Goal: Task Accomplishment & Management: Complete application form

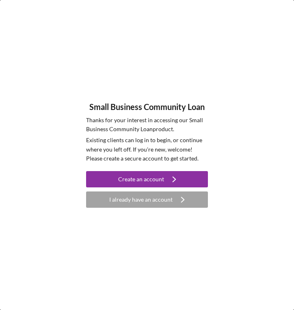
click at [165, 177] on icon "Icon/Navigate" at bounding box center [174, 179] width 20 height 20
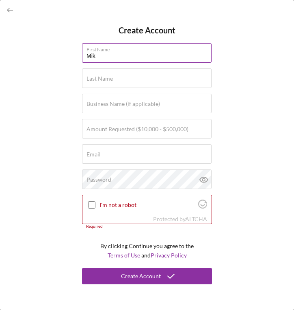
type input "[PERSON_NAME]"
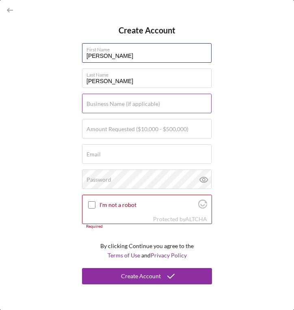
paste input "[PERSON_NAME], INC"
type input "[PERSON_NAME]"
click at [126, 101] on label "Business Name (if applicable)" at bounding box center [124, 103] width 74 height 7
click at [126, 101] on input "Business Name (if applicable)" at bounding box center [147, 104] width 130 height 20
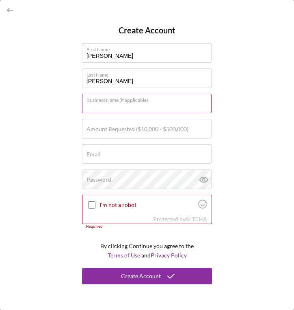
paste input "[PERSON_NAME], INC"
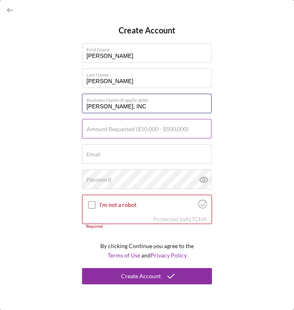
type input "[PERSON_NAME], INC"
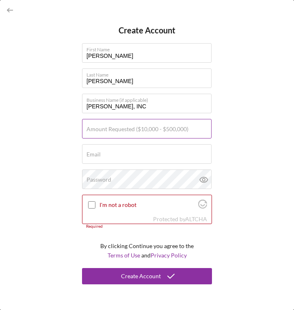
click at [168, 129] on label "Amount Requested ($10,000 - $500,000)" at bounding box center [138, 129] width 102 height 7
click at [168, 129] on input "Amount Requested ($10,000 - $500,000)" at bounding box center [147, 129] width 130 height 20
type input "$300,000"
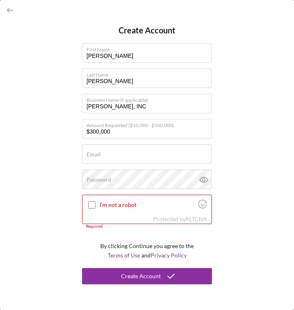
click at [51, 154] on div "Create Account First Name [PERSON_NAME] Last Name [PERSON_NAME] Business Name (…" at bounding box center [147, 155] width 294 height 310
click at [103, 157] on input "Client relations" at bounding box center [147, 154] width 130 height 20
click at [137, 157] on input "Clientrelations" at bounding box center [147, 154] width 130 height 20
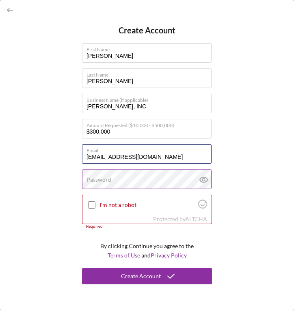
type input "[EMAIL_ADDRESS][DOMAIN_NAME]"
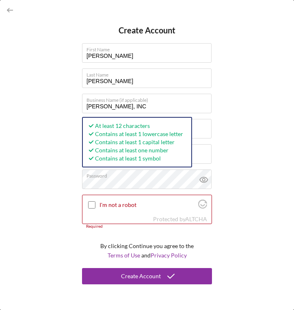
click at [55, 205] on div "Create Account First Name [PERSON_NAME] Last Name [PERSON_NAME] Business Name (…" at bounding box center [147, 155] width 294 height 310
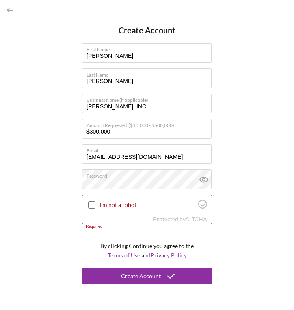
click at [89, 203] on input "I'm not a robot" at bounding box center [91, 204] width 7 height 7
checkbox input "true"
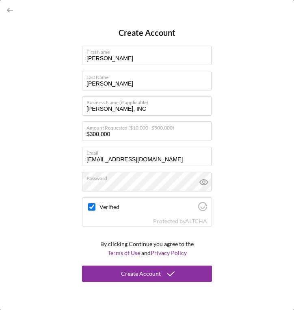
click at [140, 272] on div "Create Account" at bounding box center [141, 273] width 40 height 16
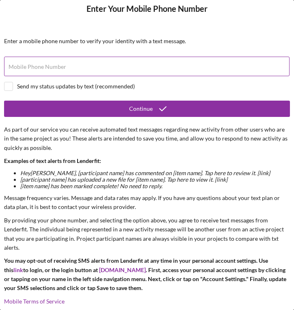
click at [64, 68] on label "Mobile Phone Number" at bounding box center [38, 66] width 58 height 7
click at [64, 68] on input "Mobile Phone Number" at bounding box center [147, 67] width 286 height 20
type input "[PHONE_NUMBER]"
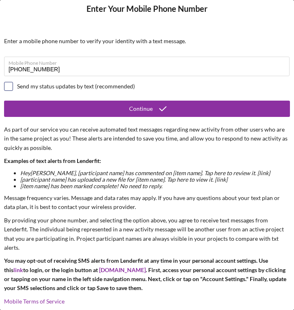
click at [10, 87] on input "checkbox" at bounding box center [8, 86] width 8 height 8
checkbox input "true"
click at [140, 108] on div "Continue" at bounding box center [141, 108] width 24 height 16
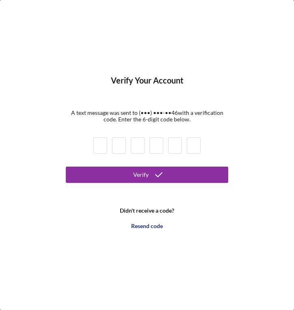
click at [103, 146] on input at bounding box center [101, 145] width 14 height 16
type input "9"
type input "5"
type input "9"
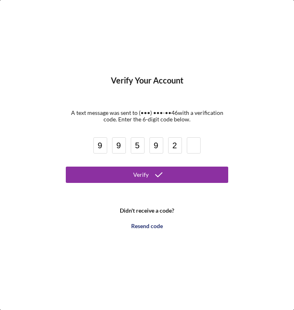
type input "2"
type input "0"
click at [147, 174] on button "Verify" at bounding box center [147, 174] width 163 height 16
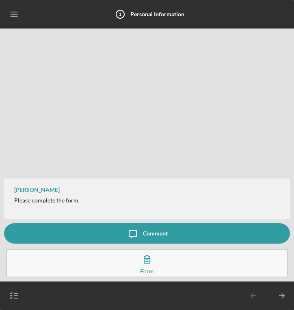
click at [148, 265] on icon "button" at bounding box center [147, 258] width 20 height 20
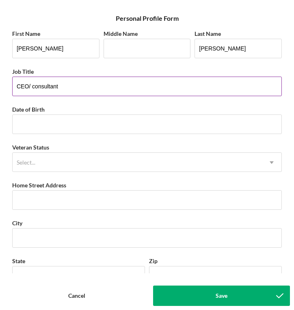
click at [35, 87] on input "CEO/ consultant" at bounding box center [147, 86] width 270 height 20
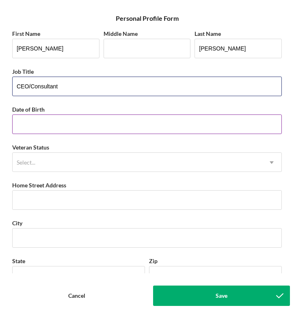
type input "CEO/Consultant"
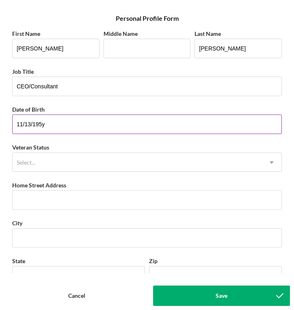
type input "[DATE]"
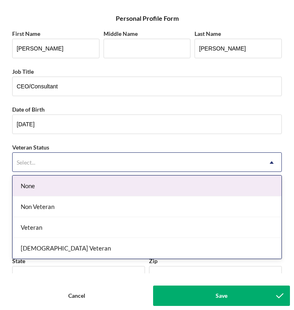
click at [81, 162] on div "Select..." at bounding box center [138, 162] width 250 height 19
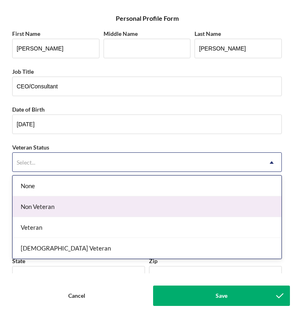
click at [76, 206] on div "Non Veteran" at bounding box center [147, 206] width 269 height 21
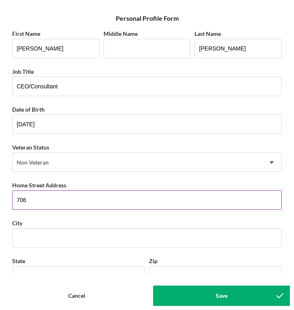
type input "706"
click at [110, 201] on input "706" at bounding box center [147, 200] width 270 height 20
paste input "706 [PERSON_NAME]"
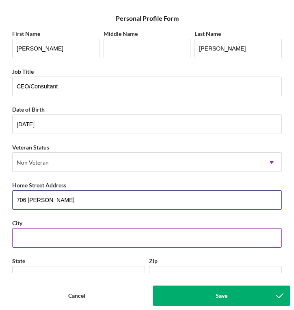
type input "706 [PERSON_NAME]"
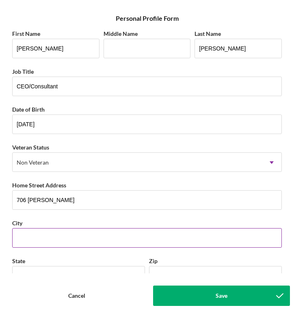
paste input "PACIFIC PALISADES"
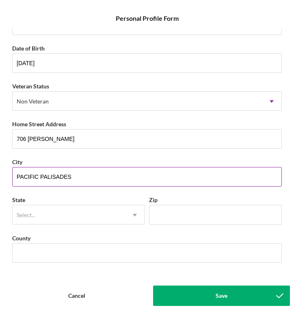
scroll to position [60, 0]
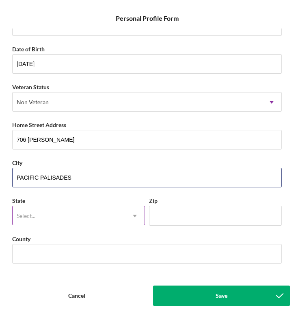
type input "PACIFIC PALISADES"
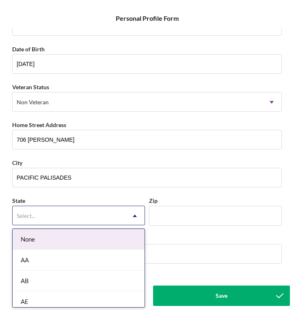
click at [92, 215] on div "Select..." at bounding box center [69, 215] width 113 height 19
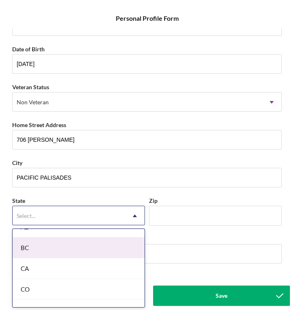
scroll to position [202, 0]
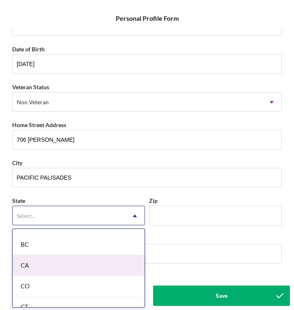
click at [57, 268] on div "CA" at bounding box center [79, 265] width 132 height 21
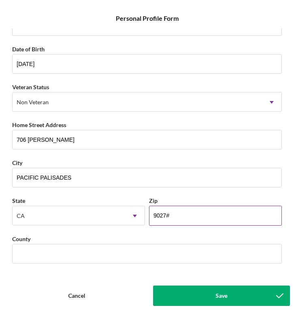
type input "90272"
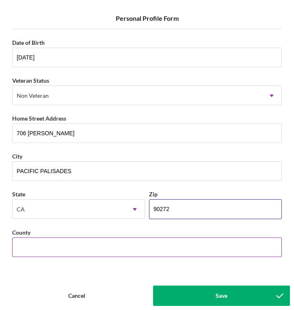
scroll to position [67, 0]
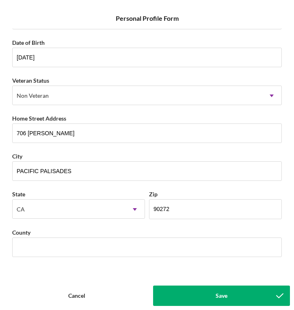
click at [33, 281] on form "Icon/Menu Close Personal Profile Form Save First Name [PERSON_NAME] Middle Name…" at bounding box center [147, 155] width 294 height 310
click at [184, 269] on div "First Name [PERSON_NAME] Middle Name Last Name [PERSON_NAME] Job Title CEO/Cons…" at bounding box center [147, 150] width 286 height 244
click at [205, 303] on button "Save" at bounding box center [221, 295] width 137 height 20
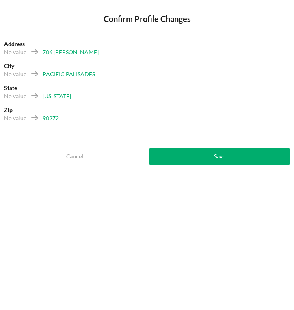
click at [208, 158] on button "Save" at bounding box center [219, 156] width 141 height 16
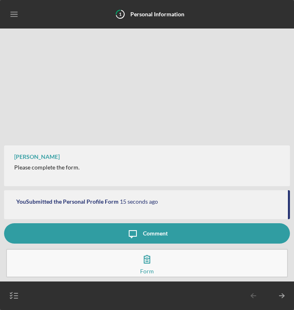
click at [159, 259] on button "Complete the Form Form" at bounding box center [147, 262] width 282 height 28
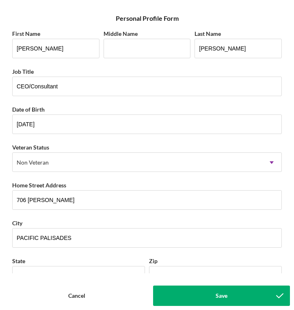
click at [201, 298] on button "Save" at bounding box center [221, 295] width 137 height 20
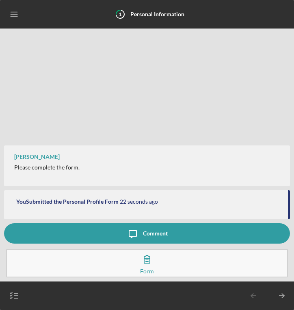
click at [283, 297] on icon "Icon/Table Pagination Arrow" at bounding box center [282, 295] width 20 height 20
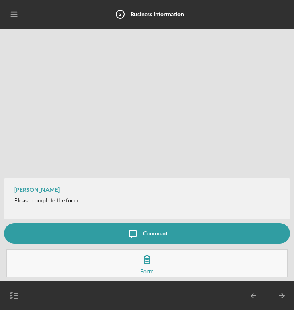
click at [146, 265] on icon "button" at bounding box center [147, 258] width 20 height 20
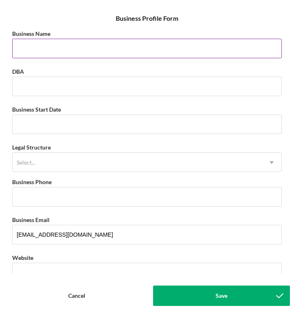
paste input "[PERSON_NAME], INC"
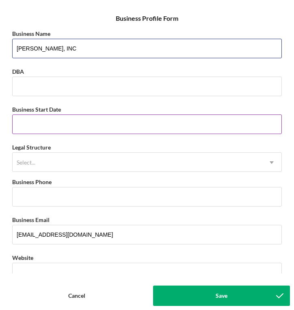
type input "[PERSON_NAME], INC"
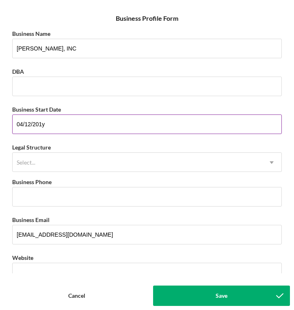
type input "[DATE]"
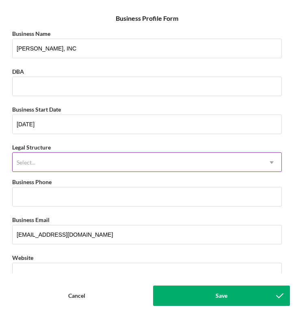
click at [98, 155] on div "Select..." at bounding box center [138, 162] width 250 height 19
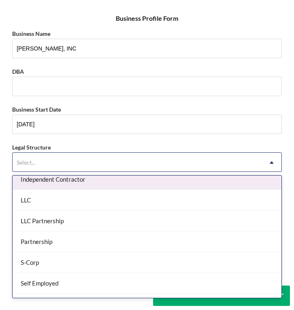
scroll to position [136, 0]
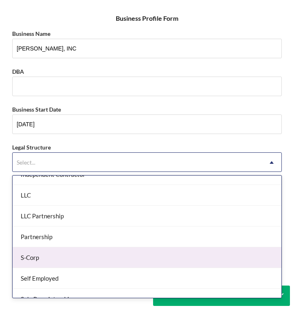
click at [87, 258] on div "S-Corp" at bounding box center [147, 257] width 269 height 21
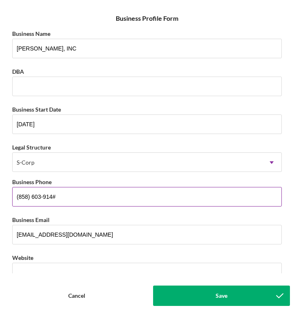
type input "[PHONE_NUMBER]"
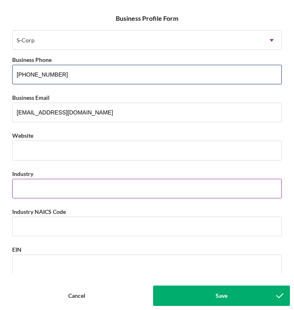
scroll to position [122, 0]
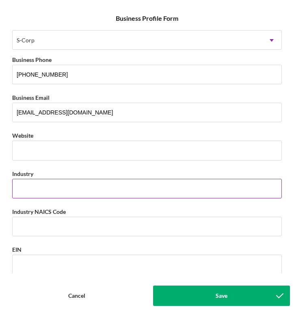
click at [85, 183] on input "Industry" at bounding box center [147, 189] width 270 height 20
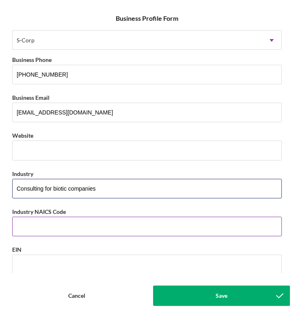
type input "Consulting for biotic companies"
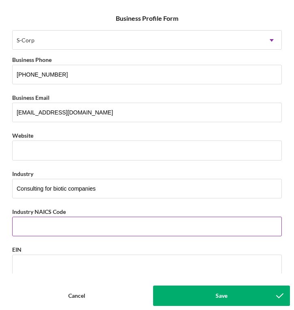
click at [134, 206] on div "Industry NAICS Code" at bounding box center [147, 211] width 270 height 10
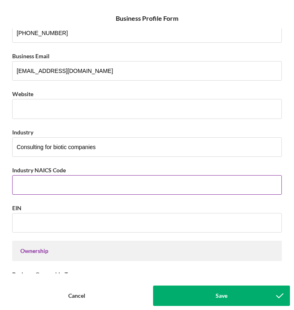
scroll to position [169, 0]
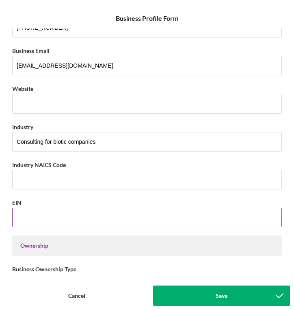
click at [99, 217] on input "EIN" at bounding box center [147, 217] width 270 height 20
paste input "[US_EMPLOYER_IDENTIFICATION_NUMBER]"
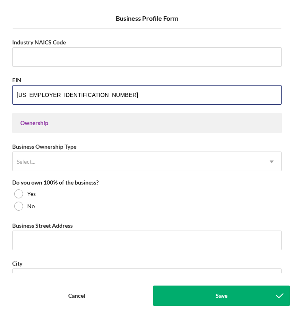
scroll to position [296, 0]
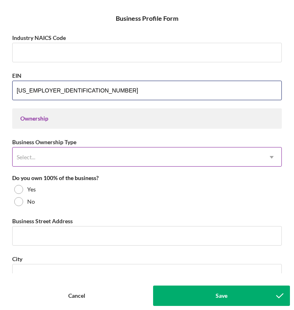
type input "[US_EMPLOYER_IDENTIFICATION_NUMBER]"
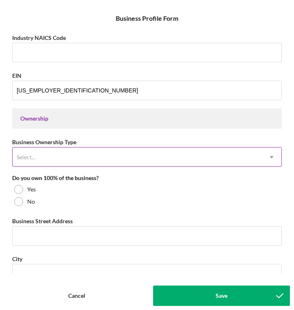
click at [100, 158] on div "Select..." at bounding box center [138, 157] width 250 height 19
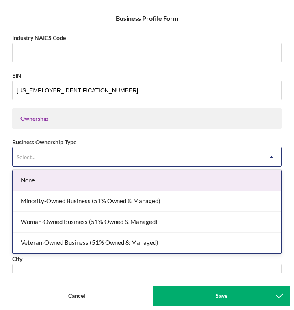
click at [137, 175] on div "None" at bounding box center [147, 180] width 269 height 21
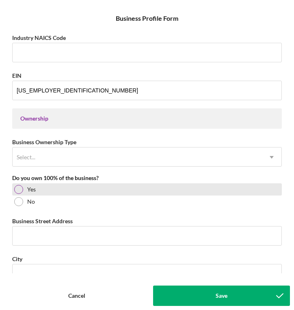
click at [21, 191] on div at bounding box center [18, 189] width 9 height 9
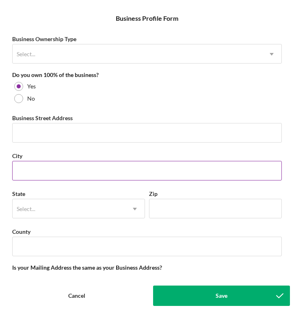
scroll to position [399, 0]
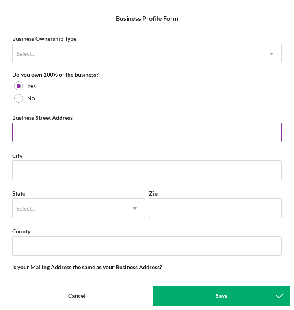
paste input "706 [PERSON_NAME]"
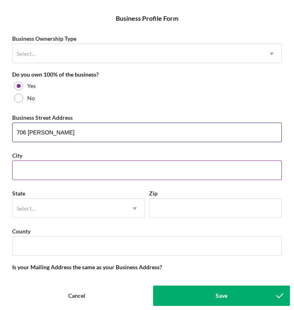
type input "706 [PERSON_NAME]"
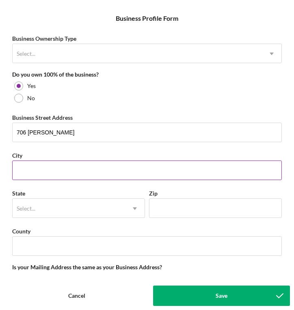
paste input "PACIFIC PALISADES"
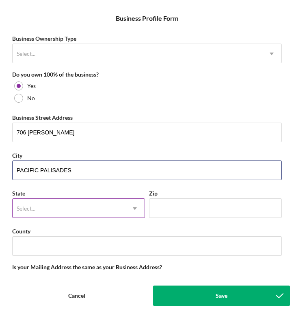
type input "PACIFIC PALISADES"
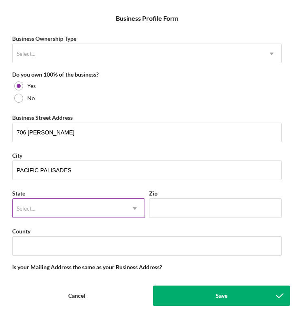
click at [92, 206] on div "Select..." at bounding box center [69, 208] width 113 height 19
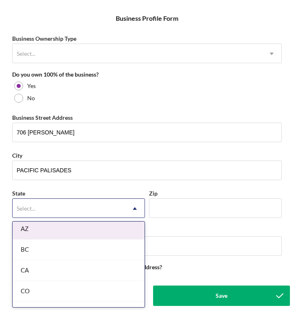
scroll to position [190, 0]
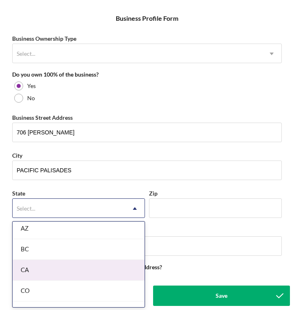
click at [55, 270] on div "CA" at bounding box center [79, 269] width 132 height 21
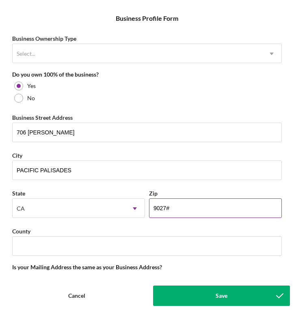
type input "90272"
click at [135, 186] on div "Business Name [PERSON_NAME], INC DBA Business Start Date [DATE] Legal Structure…" at bounding box center [147, 150] width 286 height 244
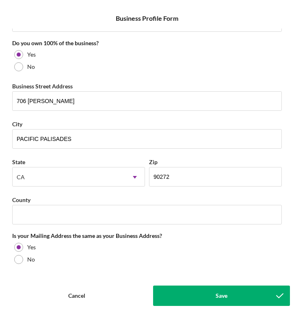
scroll to position [445, 0]
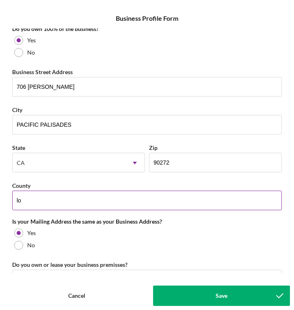
type input "l"
click at [157, 198] on input "County" at bounding box center [147, 200] width 270 height 20
type input "[GEOGRAPHIC_DATA]"
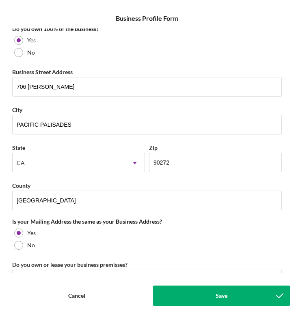
click at [205, 221] on div "Is your Mailing Address the same as your Business Address?" at bounding box center [147, 221] width 270 height 7
click at [169, 220] on div "Is your Mailing Address the same as your Business Address?" at bounding box center [147, 221] width 270 height 7
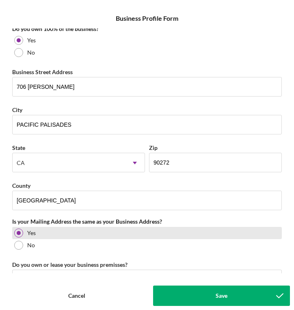
click at [133, 232] on div "Yes" at bounding box center [147, 233] width 270 height 12
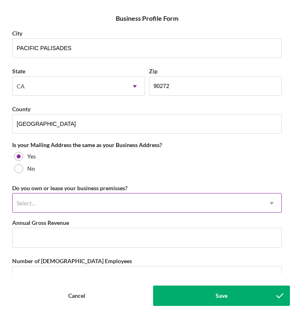
scroll to position [523, 0]
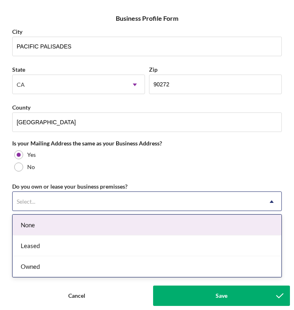
click at [122, 200] on div "Select..." at bounding box center [138, 201] width 250 height 19
click at [97, 226] on div "None" at bounding box center [147, 224] width 269 height 21
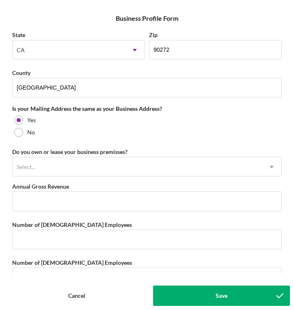
scroll to position [563, 0]
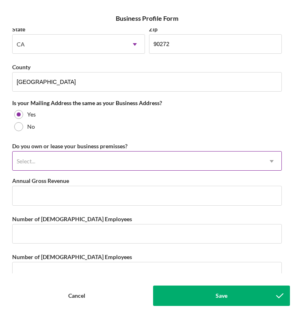
click at [99, 162] on div "Select..." at bounding box center [138, 161] width 250 height 19
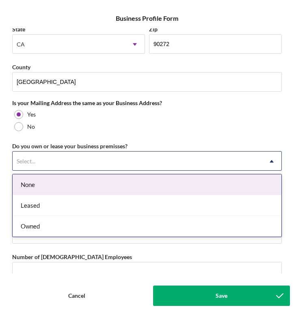
click at [82, 183] on div "None" at bounding box center [147, 184] width 269 height 21
click at [102, 164] on div "Select..." at bounding box center [138, 161] width 250 height 19
click at [84, 188] on div "None" at bounding box center [147, 184] width 269 height 21
click at [77, 165] on div "Select..." at bounding box center [138, 161] width 250 height 19
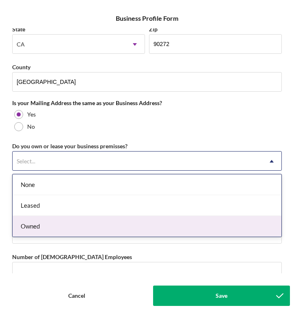
click at [59, 223] on div "Owned" at bounding box center [147, 226] width 269 height 21
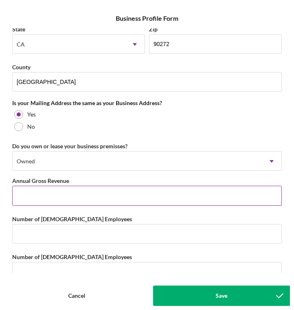
click at [67, 195] on input "Annual Gross Revenue" at bounding box center [147, 195] width 270 height 20
type input "$550,000"
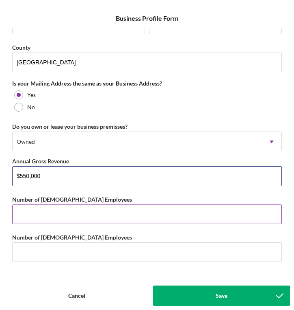
scroll to position [584, 0]
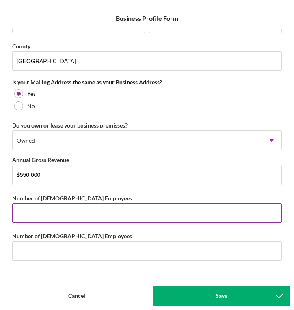
click at [87, 215] on input "Number of [DEMOGRAPHIC_DATA] Employees" at bounding box center [147, 213] width 270 height 20
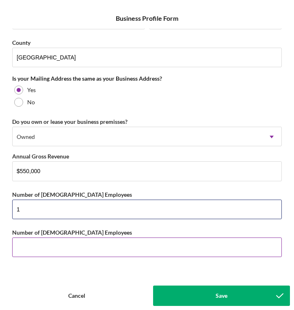
scroll to position [587, 0]
type input "1"
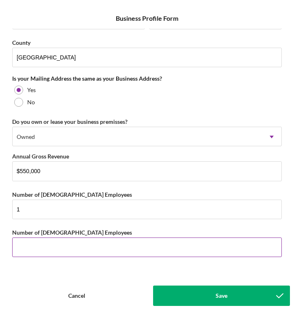
click at [84, 243] on input "Number of [DEMOGRAPHIC_DATA] Employees" at bounding box center [147, 247] width 270 height 20
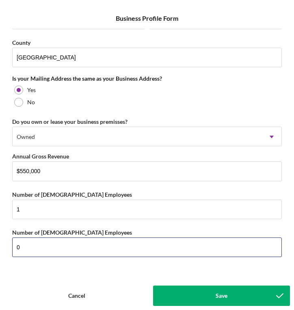
type input "0"
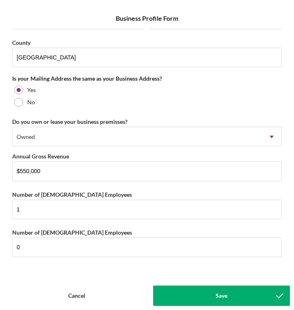
click at [213, 296] on button "Save" at bounding box center [221, 295] width 137 height 20
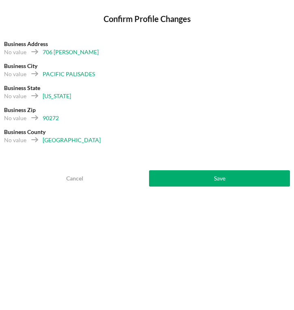
click at [234, 179] on button "Save" at bounding box center [219, 178] width 141 height 16
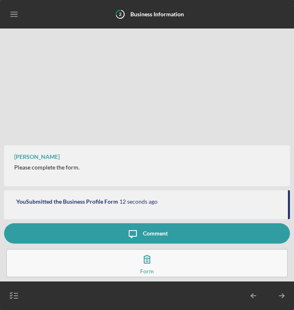
click at [284, 295] on line "button" at bounding box center [282, 295] width 4 height 0
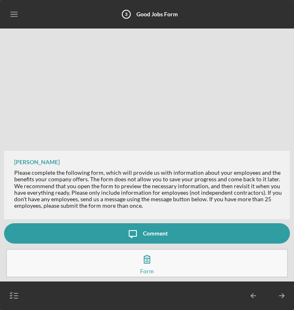
click at [148, 261] on icon "button" at bounding box center [147, 258] width 20 height 20
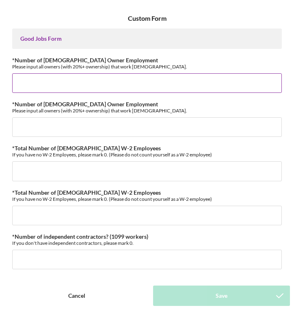
click at [130, 81] on input "*Number of [DEMOGRAPHIC_DATA] Owner Employment" at bounding box center [147, 83] width 270 height 20
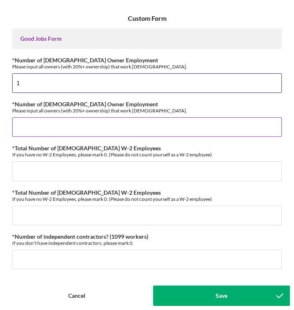
type input "1"
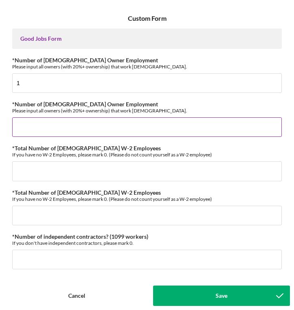
click at [119, 132] on input "*Number of [DEMOGRAPHIC_DATA] Owner Employment" at bounding box center [147, 127] width 270 height 20
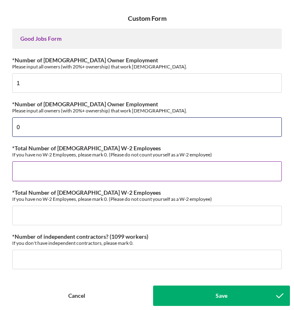
type input "0"
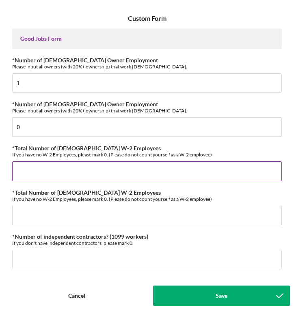
click at [120, 174] on input "*Total Number of [DEMOGRAPHIC_DATA] W-2 Employees" at bounding box center [147, 171] width 270 height 20
type input "0"
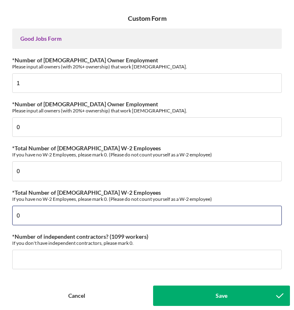
type input "0"
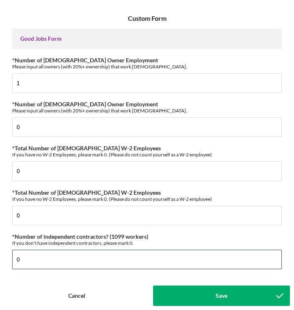
type input "0"
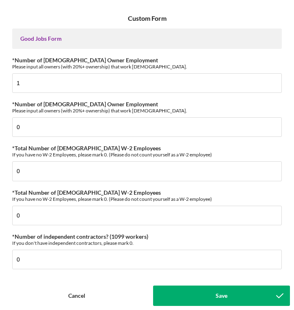
click at [222, 296] on div "Save" at bounding box center [222, 295] width 12 height 20
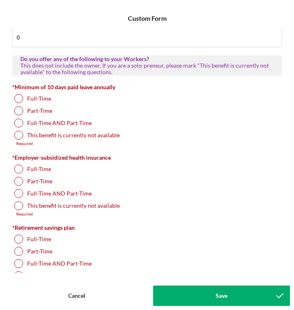
scroll to position [225, 0]
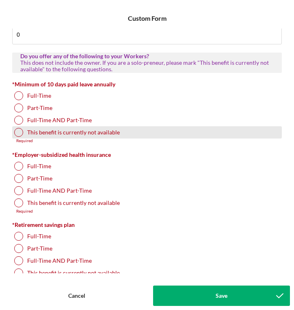
click at [17, 133] on div at bounding box center [18, 132] width 9 height 9
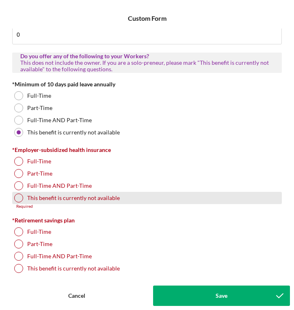
click at [17, 200] on div at bounding box center [18, 197] width 9 height 9
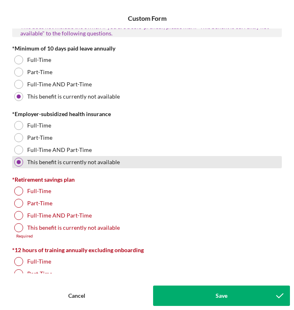
scroll to position [264, 0]
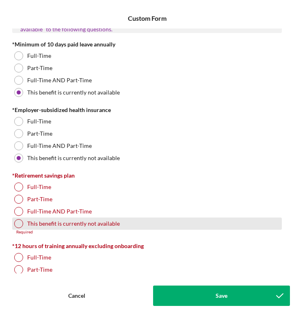
click at [20, 220] on div at bounding box center [18, 223] width 9 height 9
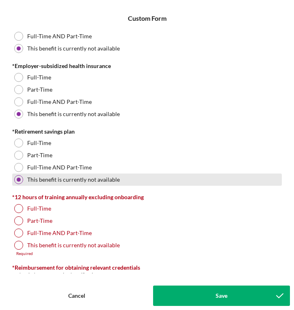
scroll to position [310, 0]
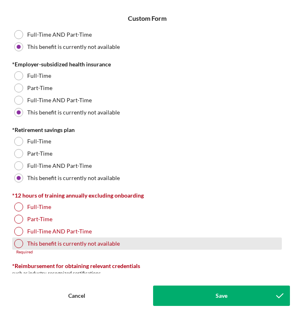
click at [18, 243] on div at bounding box center [18, 243] width 9 height 9
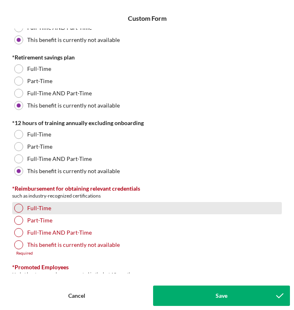
scroll to position [387, 0]
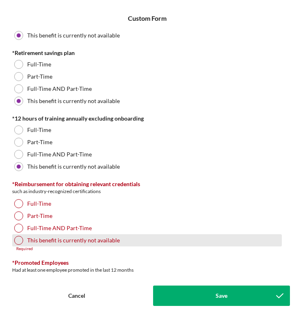
click at [18, 243] on div at bounding box center [18, 239] width 9 height 9
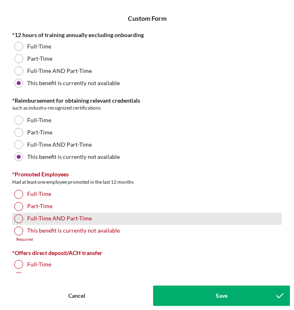
scroll to position [473, 0]
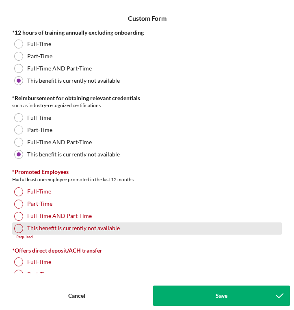
click at [20, 229] on div at bounding box center [18, 228] width 9 height 9
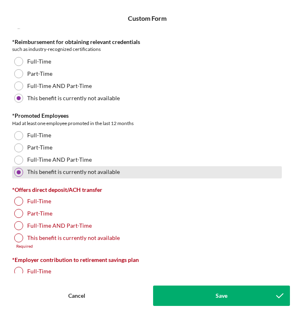
scroll to position [530, 0]
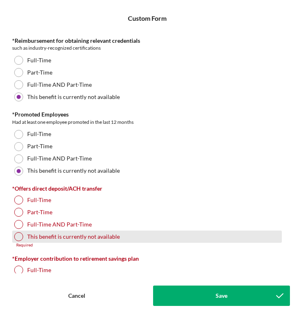
click at [20, 238] on div at bounding box center [18, 236] width 9 height 9
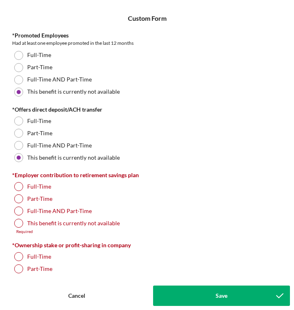
scroll to position [612, 0]
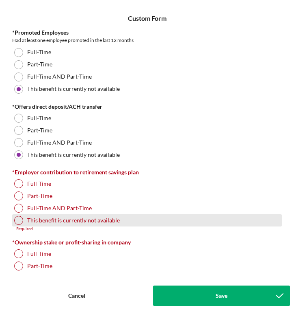
click at [19, 219] on div at bounding box center [18, 220] width 9 height 9
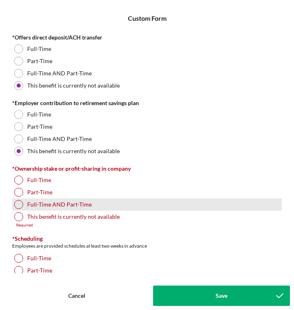
scroll to position [683, 0]
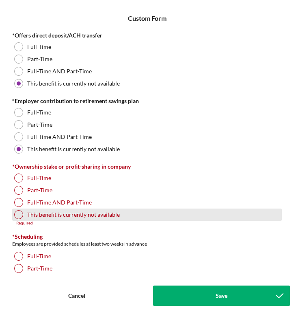
click at [19, 215] on div at bounding box center [18, 214] width 9 height 9
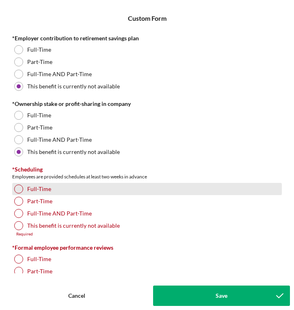
scroll to position [748, 0]
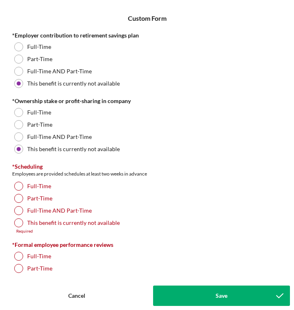
click at [19, 229] on div "Required" at bounding box center [147, 231] width 270 height 5
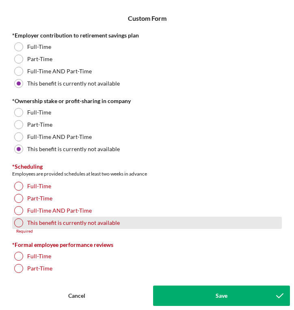
click at [19, 222] on div at bounding box center [18, 222] width 9 height 9
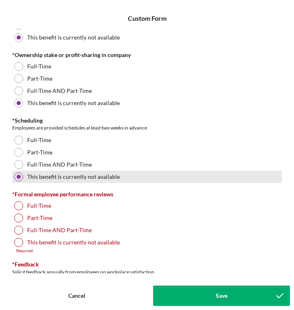
scroll to position [800, 0]
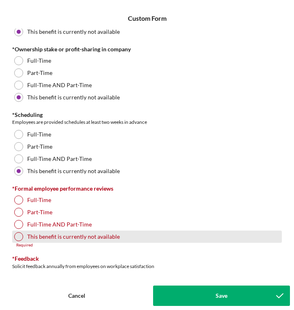
click at [21, 236] on div at bounding box center [18, 236] width 9 height 9
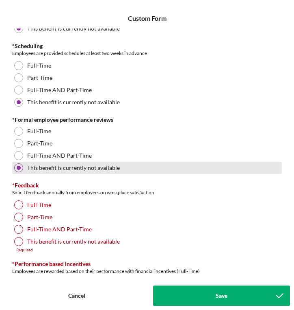
scroll to position [870, 0]
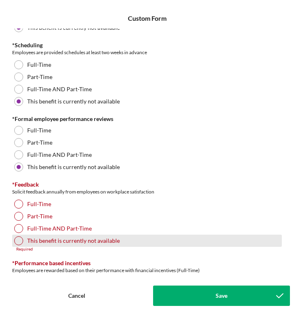
click at [21, 240] on div at bounding box center [18, 240] width 9 height 9
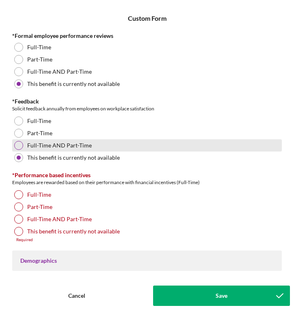
scroll to position [957, 0]
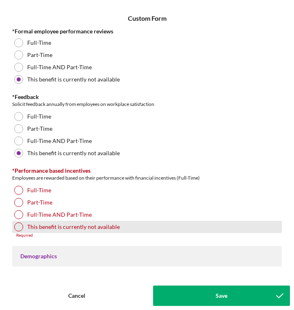
click at [17, 228] on div at bounding box center [18, 226] width 9 height 9
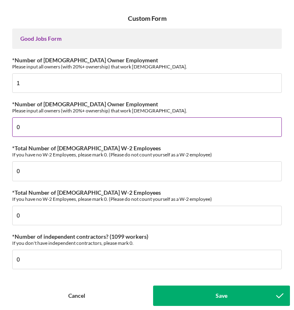
scroll to position [0, 0]
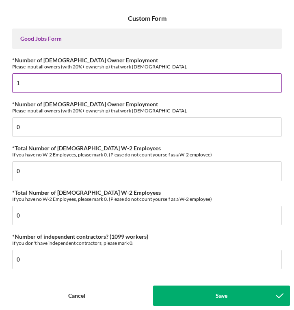
click at [52, 83] on input "1" at bounding box center [147, 83] width 270 height 20
type input "0"
click at [153, 65] on div "Please input all owners (with 20%+ ownership) that work [DEMOGRAPHIC_DATA]." at bounding box center [147, 66] width 270 height 6
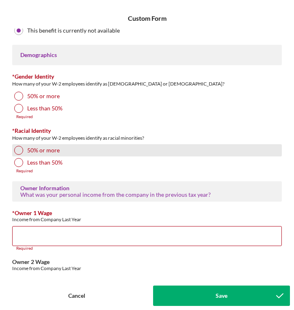
scroll to position [1179, 0]
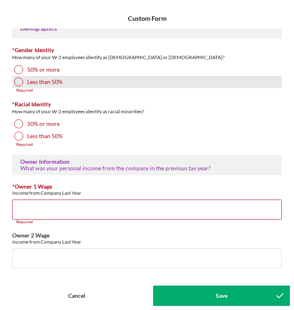
click at [17, 81] on div at bounding box center [18, 81] width 9 height 9
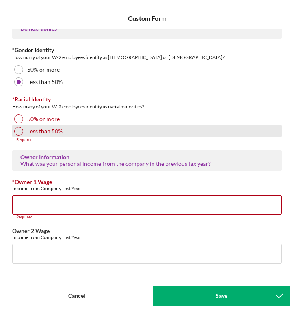
click at [22, 130] on div at bounding box center [18, 130] width 9 height 9
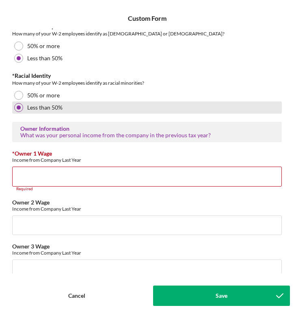
scroll to position [1210, 0]
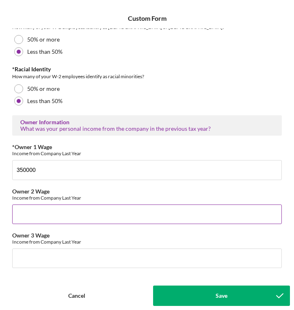
click at [91, 196] on div "Income from Company Last Year" at bounding box center [147, 197] width 270 height 6
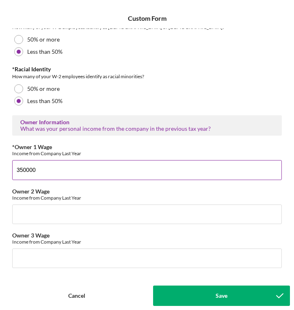
click at [26, 168] on input "350000" at bounding box center [147, 170] width 270 height 20
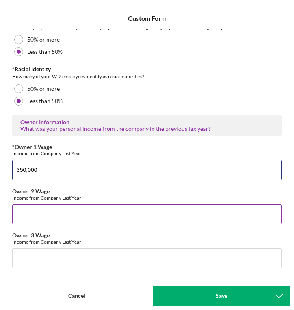
type input "350,000"
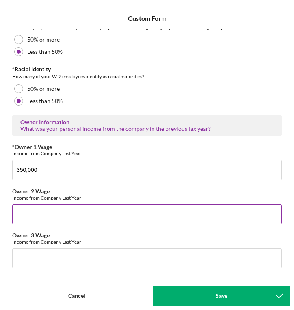
click at [81, 190] on div "Owner 2 Wage Income from Company Last Year" at bounding box center [147, 194] width 270 height 13
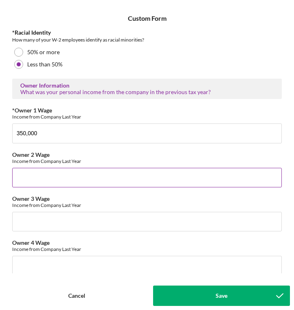
scroll to position [1251, 0]
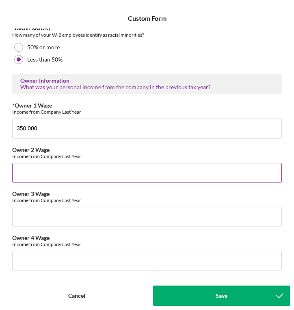
type input "$0"
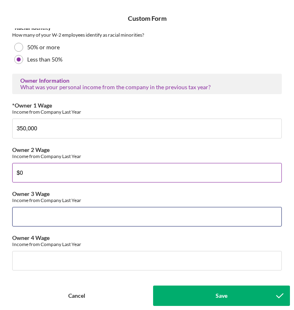
type input "$0"
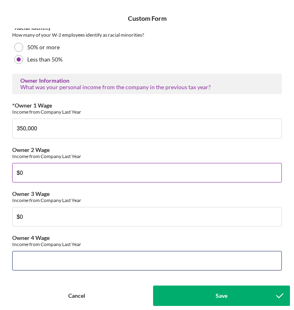
type input "$0"
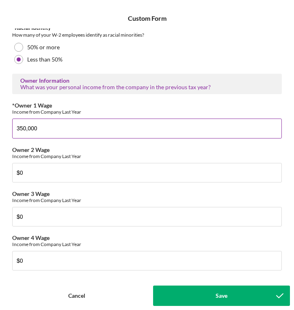
click at [17, 127] on input "350,000" at bounding box center [147, 128] width 270 height 20
click at [56, 129] on input "350,000" at bounding box center [147, 128] width 270 height 20
click at [16, 126] on input "350,000" at bounding box center [147, 128] width 270 height 20
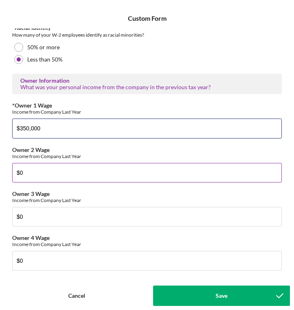
type input "$350,000"
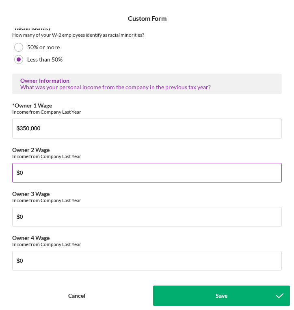
click at [91, 153] on div "Income from Company Last Year" at bounding box center [147, 156] width 270 height 6
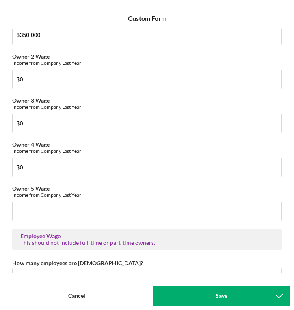
scroll to position [1346, 0]
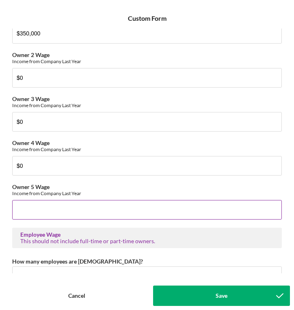
type input "$0"
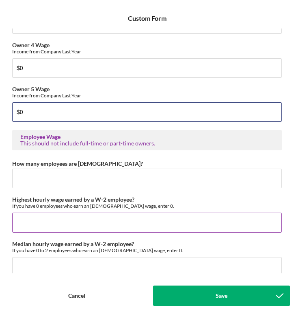
scroll to position [1452, 0]
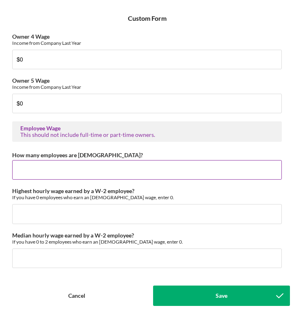
click at [65, 169] on input "How many employees are [DEMOGRAPHIC_DATA]?" at bounding box center [147, 170] width 270 height 20
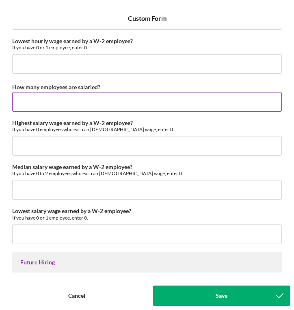
scroll to position [1716, 0]
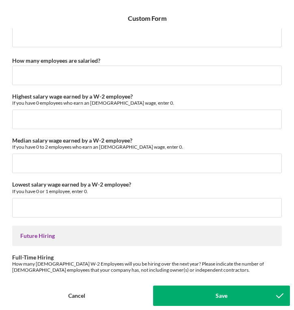
click at [226, 296] on div "Save" at bounding box center [222, 295] width 12 height 20
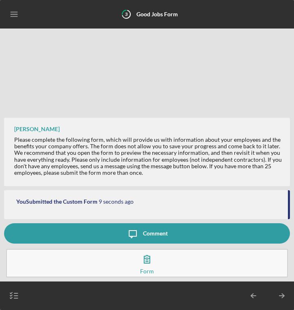
click at [281, 296] on icon "Icon/Table Pagination Arrow" at bounding box center [282, 295] width 20 height 20
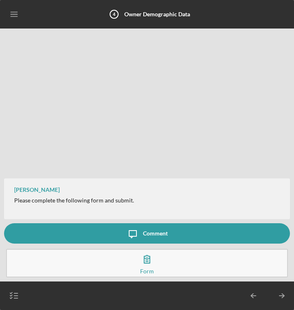
click at [149, 259] on icon "button" at bounding box center [147, 258] width 20 height 20
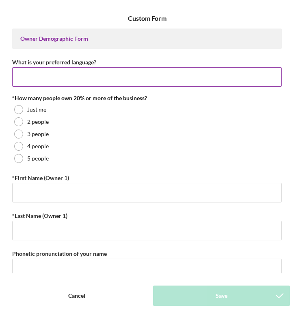
click at [65, 76] on input "What is your preferred language?" at bounding box center [147, 77] width 270 height 20
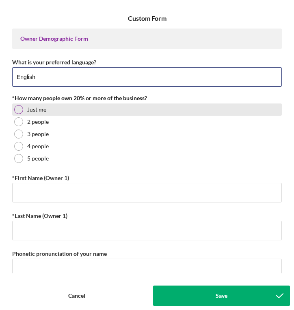
type input "English"
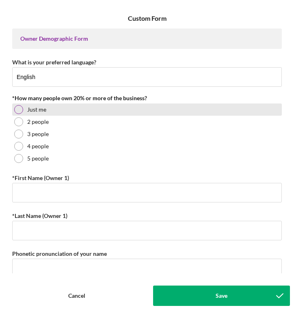
click at [20, 110] on div at bounding box center [18, 109] width 9 height 9
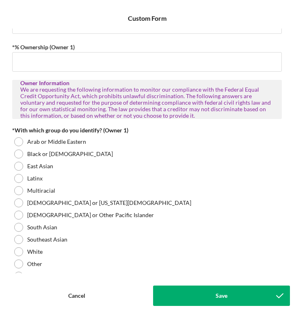
scroll to position [318, 0]
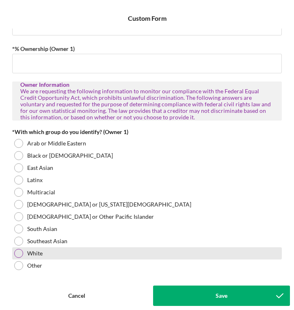
click at [18, 252] on div at bounding box center [18, 252] width 9 height 9
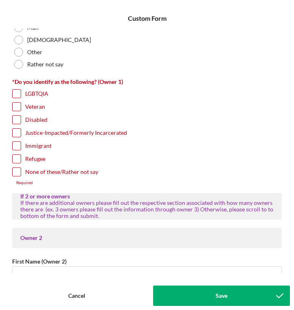
scroll to position [664, 0]
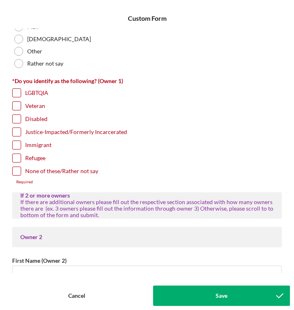
click at [18, 170] on input "None of these/Rather not say" at bounding box center [17, 171] width 8 height 8
checkbox input "true"
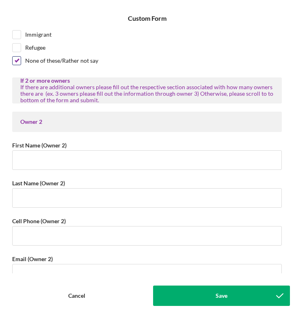
scroll to position [774, 0]
click at [214, 293] on button "Save" at bounding box center [221, 295] width 137 height 20
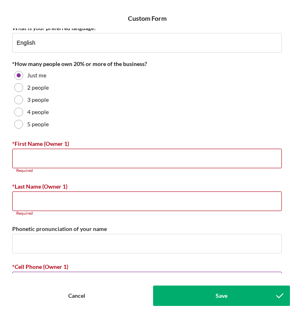
scroll to position [32, 0]
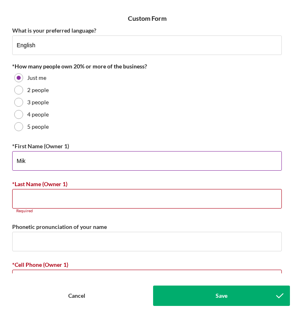
type input "[PERSON_NAME]"
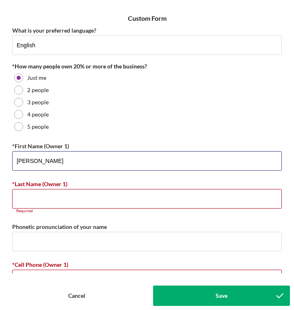
type input "[PERSON_NAME]"
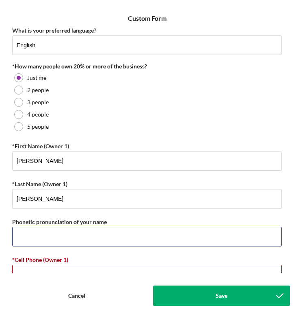
type input "[PERSON_NAME]"
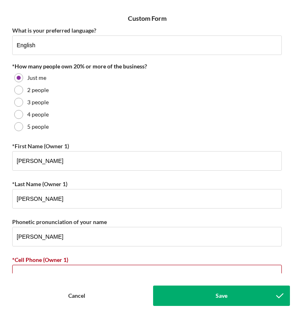
type input "[PHONE_NUMBER]"
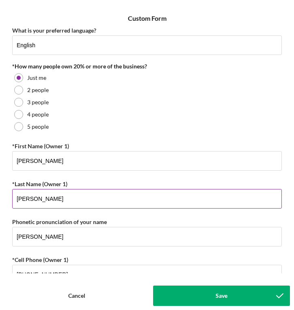
type input "[EMAIL_ADDRESS][DOMAIN_NAME]"
type input "[PERSON_NAME]"
type input "[PHONE_NUMBER]"
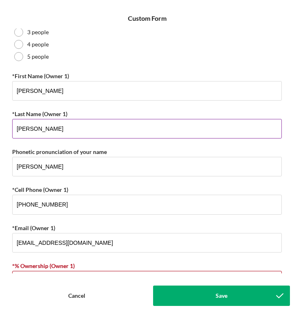
scroll to position [102, 0]
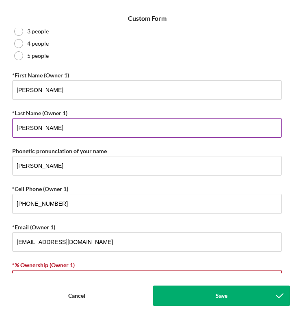
type input "[EMAIL_ADDRESS][DOMAIN_NAME]"
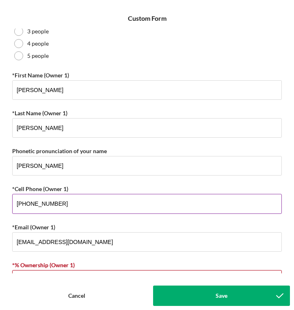
type input "[PERSON_NAME]"
type input "[PHONE_NUMBER]"
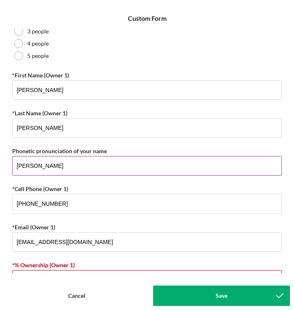
type input "[PERSON_NAME]"
type input "[EMAIL_ADDRESS][DOMAIN_NAME]"
type input "[PERSON_NAME]"
click at [94, 168] on input "[PERSON_NAME]" at bounding box center [147, 166] width 270 height 20
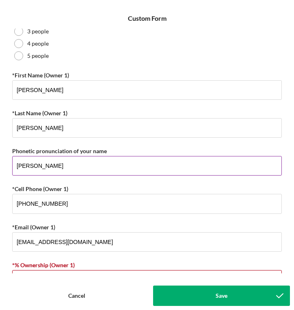
type input "[PHONE_NUMBER]"
click at [94, 168] on input "[PERSON_NAME]" at bounding box center [147, 166] width 270 height 20
type input "[EMAIL_ADDRESS][DOMAIN_NAME]"
type input "[PERSON_NAME]"
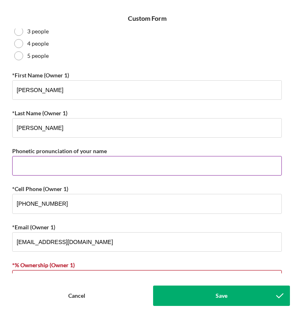
type input "[PHONE_NUMBER]"
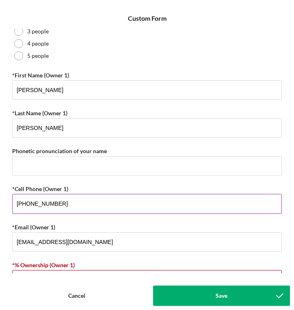
type input "[EMAIL_ADDRESS][DOMAIN_NAME]"
click at [90, 204] on input "[PHONE_NUMBER]" at bounding box center [147, 204] width 270 height 20
type input "[PHONE_NUMBER]"
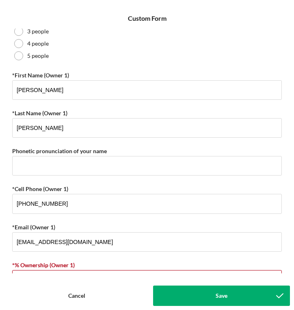
click at [8, 190] on div "Owner Demographic Form What is your preferred language? English *How many peopl…" at bounding box center [147, 150] width 286 height 244
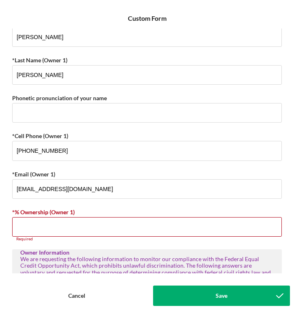
scroll to position [197, 0]
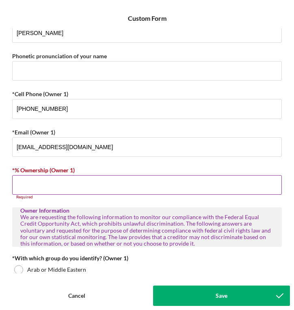
click at [32, 183] on input "*% Ownership (Owner 1)" at bounding box center [147, 185] width 270 height 20
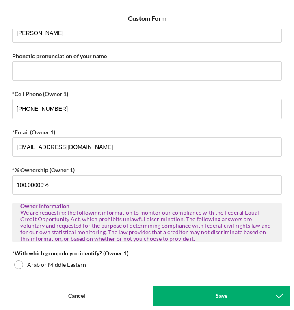
click at [5, 206] on div "Owner Demographic Form What is your preferred language? English *How many peopl…" at bounding box center [147, 150] width 286 height 244
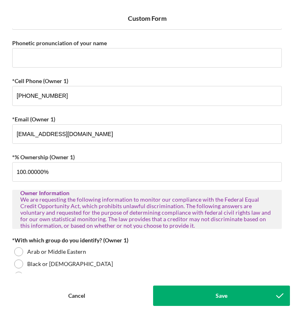
scroll to position [210, 0]
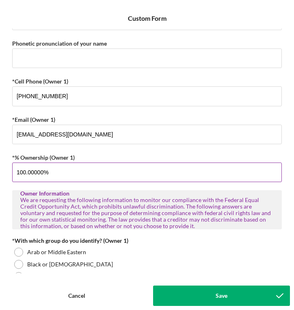
click at [54, 173] on input "100.00000%" at bounding box center [147, 172] width 270 height 20
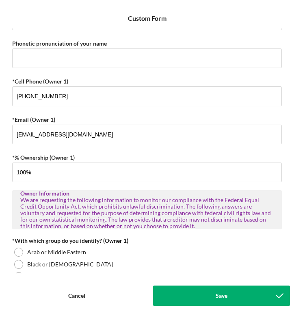
type input "100.00000%"
click at [78, 194] on div "Owner Information" at bounding box center [147, 193] width 254 height 7
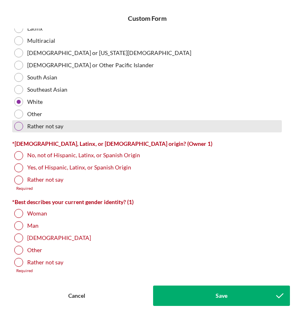
scroll to position [471, 0]
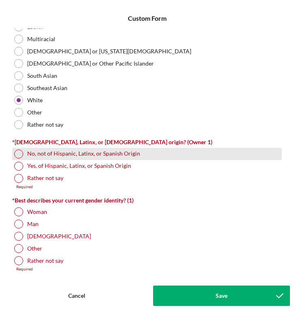
click at [17, 153] on div at bounding box center [18, 153] width 9 height 9
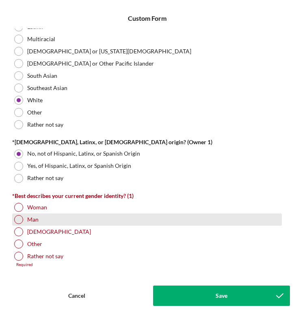
click at [19, 220] on div at bounding box center [18, 219] width 9 height 9
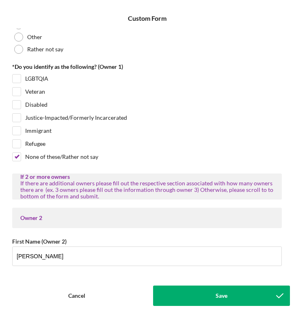
scroll to position [690, 0]
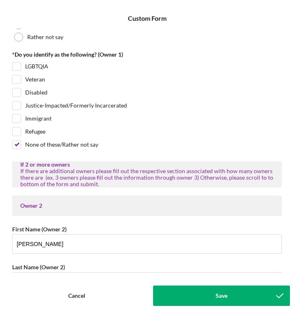
click at [214, 293] on button "Save" at bounding box center [221, 295] width 137 height 20
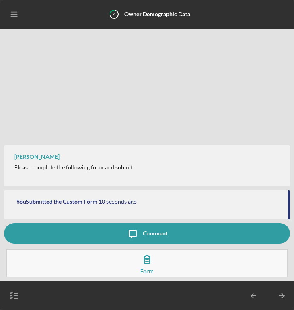
click at [282, 296] on icon "Icon/Table Pagination Arrow" at bounding box center [282, 295] width 20 height 20
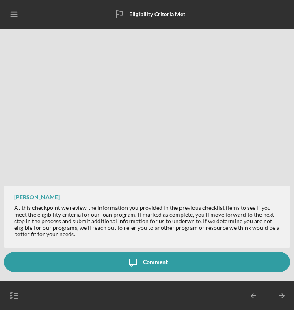
click at [282, 295] on line "button" at bounding box center [282, 295] width 4 height 0
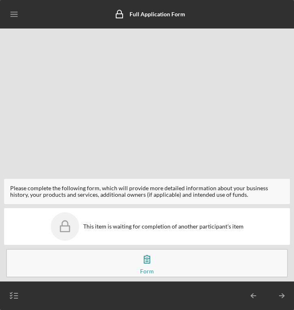
click at [251, 296] on icon "Icon/Table Pagination Arrow" at bounding box center [254, 295] width 20 height 20
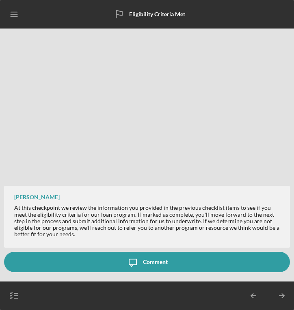
click at [15, 296] on icon "button" at bounding box center [14, 295] width 20 height 20
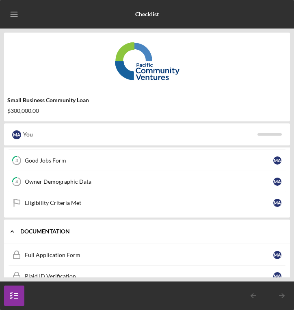
scroll to position [61, 0]
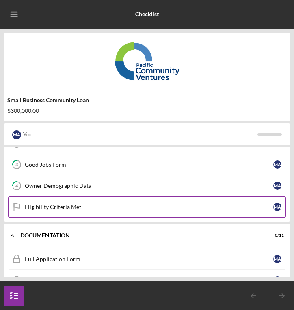
click at [66, 209] on div "Eligibility Criteria Met" at bounding box center [149, 206] width 249 height 7
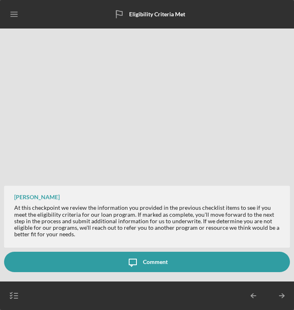
click at [282, 294] on icon "Icon/Table Pagination Arrow" at bounding box center [282, 295] width 20 height 20
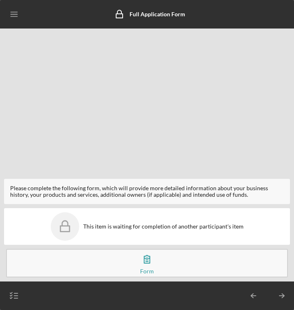
click at [159, 264] on button "View the Form Form" at bounding box center [147, 262] width 282 height 28
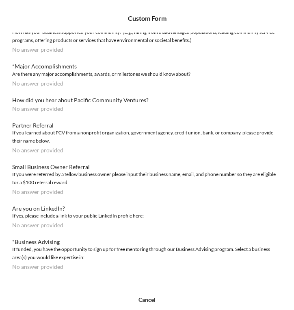
scroll to position [414, 0]
click at [153, 299] on div "Cancel" at bounding box center [147, 299] width 17 height 20
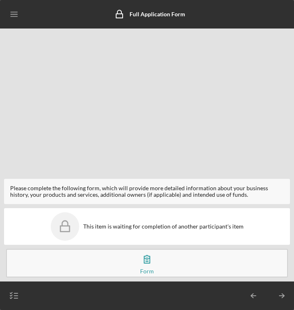
click at [285, 294] on icon "Icon/Table Pagination Arrow" at bounding box center [282, 295] width 20 height 20
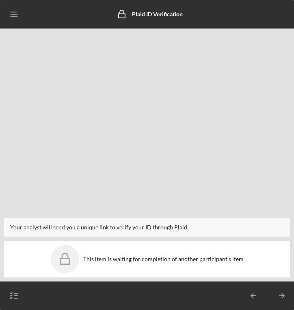
click at [254, 293] on icon "Icon/Table Pagination Arrow" at bounding box center [254, 295] width 20 height 20
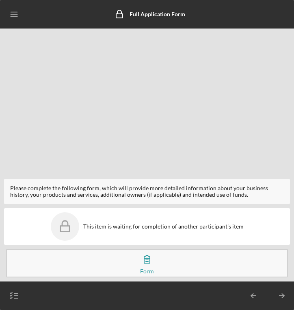
click at [124, 223] on div "This item is waiting for completion of another participant's item" at bounding box center [163, 226] width 161 height 7
click at [150, 262] on icon "button" at bounding box center [147, 259] width 6 height 8
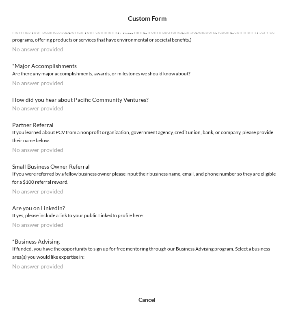
scroll to position [414, 0]
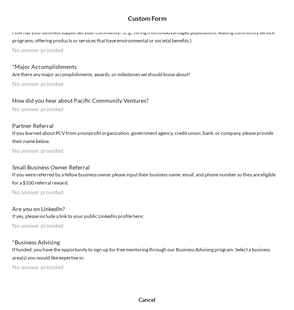
click at [147, 299] on div "Cancel" at bounding box center [147, 299] width 17 height 20
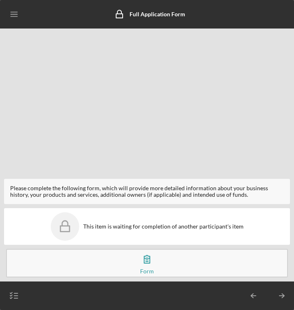
click at [15, 16] on line "button" at bounding box center [14, 16] width 7 height 0
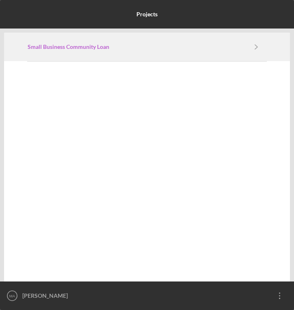
click at [66, 47] on b "Small Business Community Loan" at bounding box center [69, 47] width 82 height 7
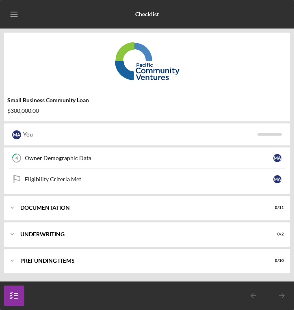
scroll to position [88, 0]
click at [20, 210] on icon "Icon/Expander" at bounding box center [12, 207] width 16 height 16
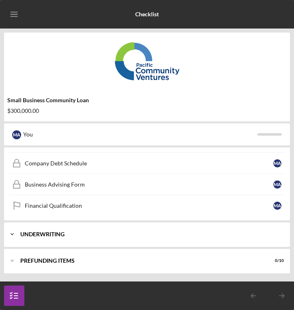
scroll to position [325, 0]
click at [23, 233] on div "Underwriting" at bounding box center [150, 233] width 260 height 5
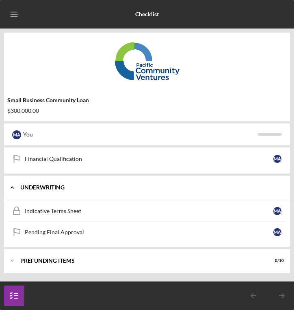
scroll to position [372, 0]
click at [72, 261] on div "Prefunding Items" at bounding box center [150, 260] width 260 height 5
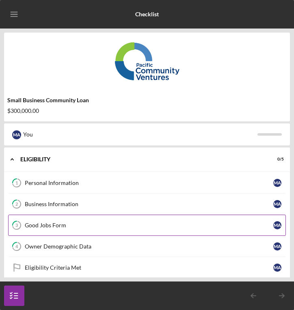
scroll to position [0, 0]
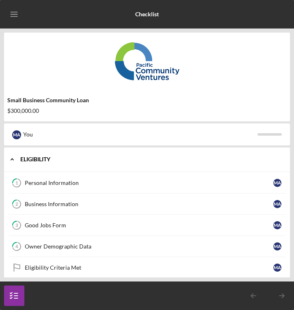
click at [37, 157] on div "Eligibility" at bounding box center [150, 159] width 260 height 5
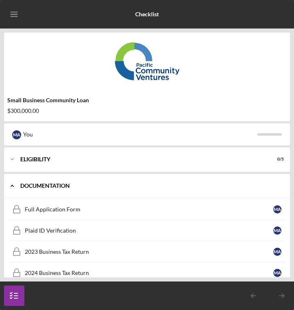
click at [30, 183] on div "Documentation" at bounding box center [150, 185] width 260 height 5
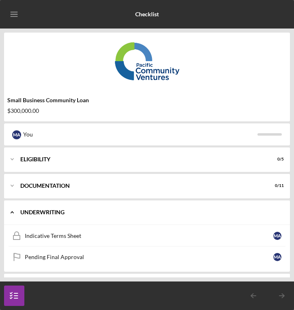
click at [33, 216] on div "Icon/Expander Underwriting 0 / 2" at bounding box center [147, 212] width 286 height 25
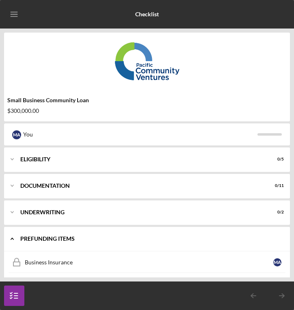
click at [31, 238] on div "Prefunding Items" at bounding box center [150, 238] width 260 height 5
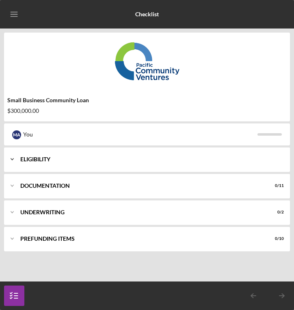
click at [13, 157] on icon "Icon/Expander" at bounding box center [12, 159] width 16 height 16
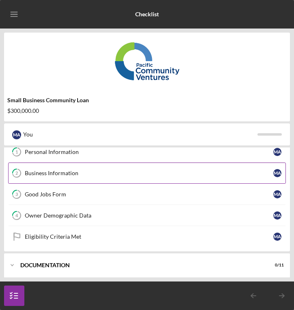
scroll to position [31, 0]
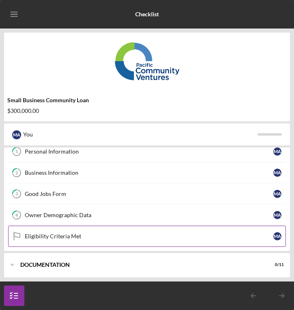
click at [67, 235] on div "Eligibility Criteria Met" at bounding box center [149, 236] width 249 height 7
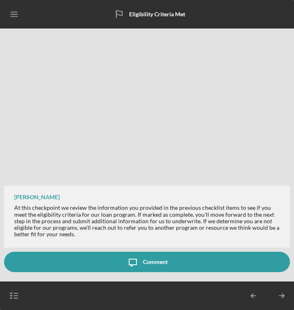
click at [130, 262] on icon "Icon/Message" at bounding box center [133, 261] width 20 height 20
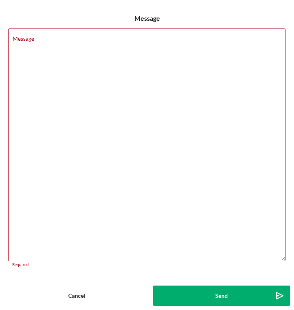
click at [82, 297] on div "Cancel" at bounding box center [76, 295] width 17 height 20
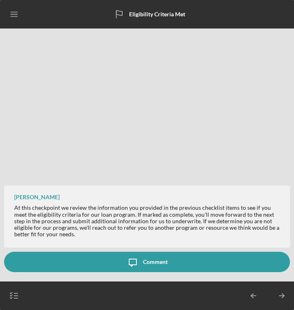
click at [11, 295] on polyline "button" at bounding box center [11, 294] width 2 height 1
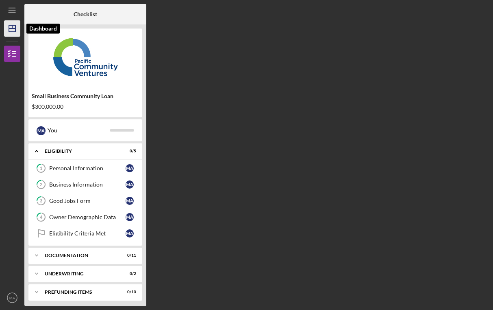
click at [14, 30] on icon "Icon/Dashboard" at bounding box center [12, 28] width 20 height 20
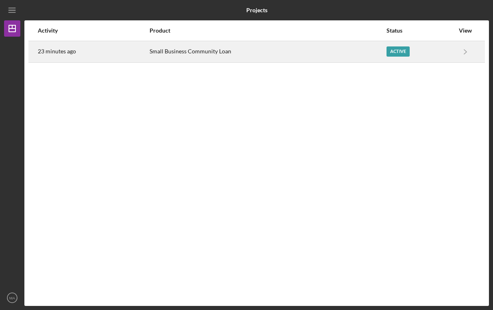
click at [93, 54] on div "23 minutes ago" at bounding box center [93, 51] width 111 height 20
